Goal: Task Accomplishment & Management: Use online tool/utility

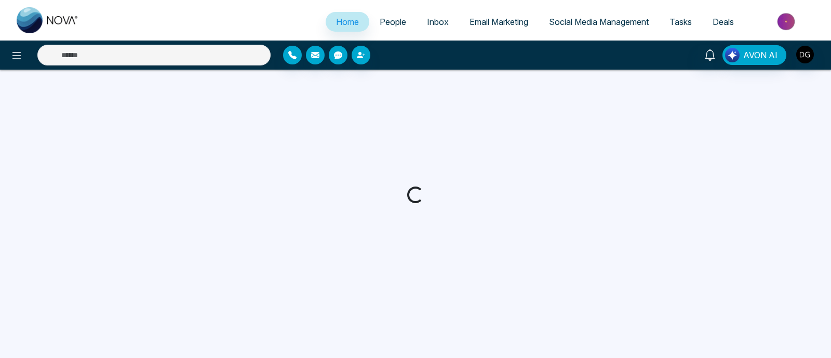
select select "*"
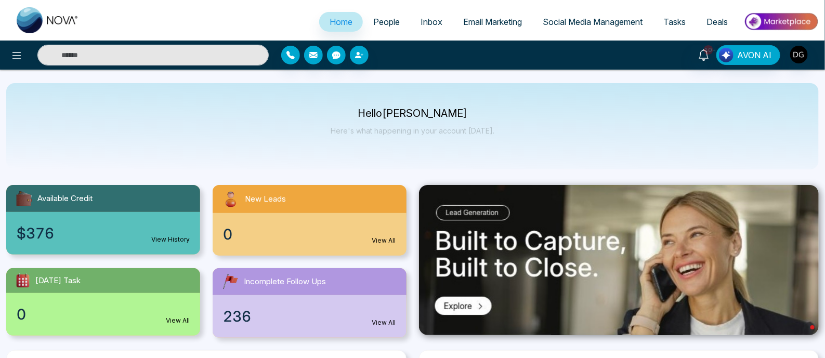
click at [425, 23] on span "Inbox" at bounding box center [431, 22] width 22 height 10
